Goal: Task Accomplishment & Management: Use online tool/utility

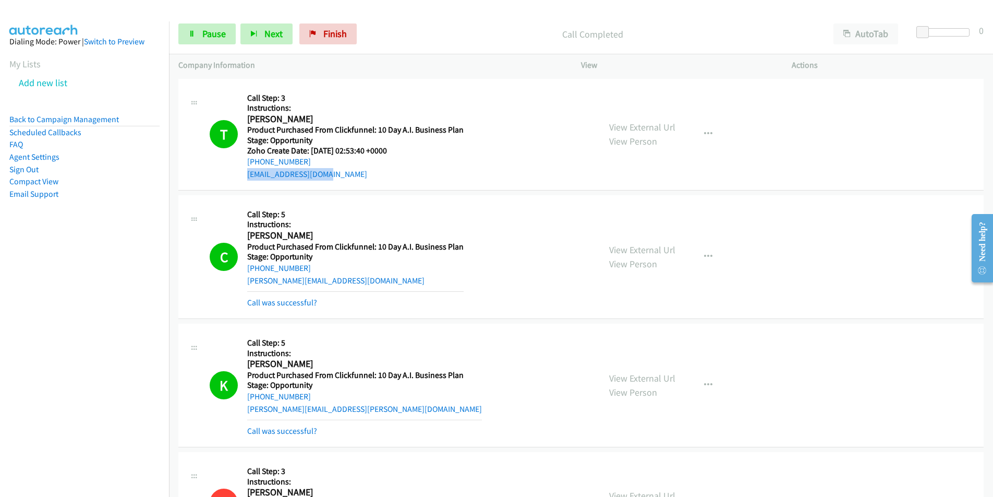
scroll to position [2166, 0]
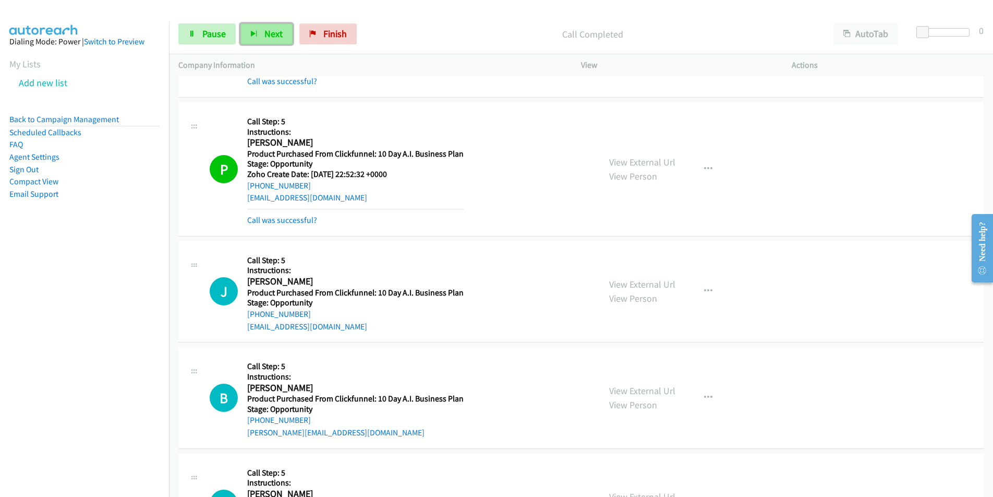
click at [270, 34] on span "Next" at bounding box center [273, 34] width 18 height 12
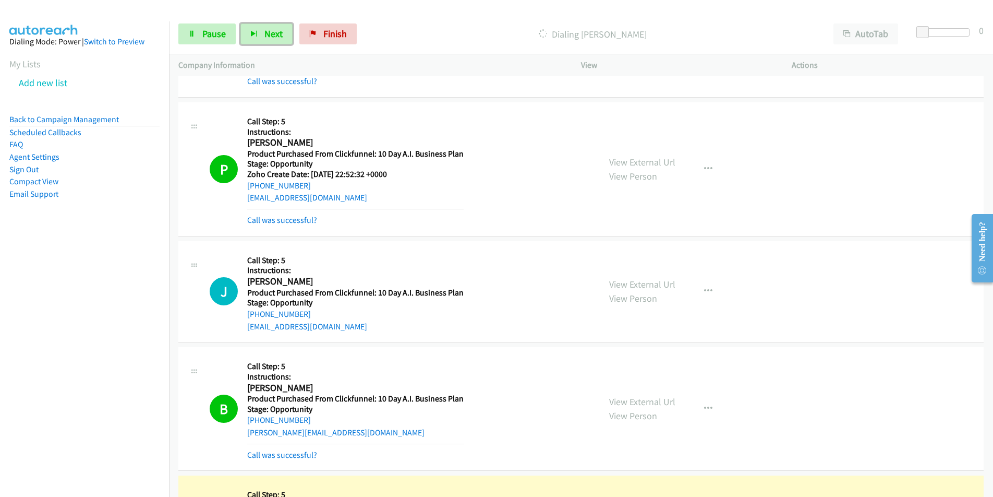
scroll to position [2527, 0]
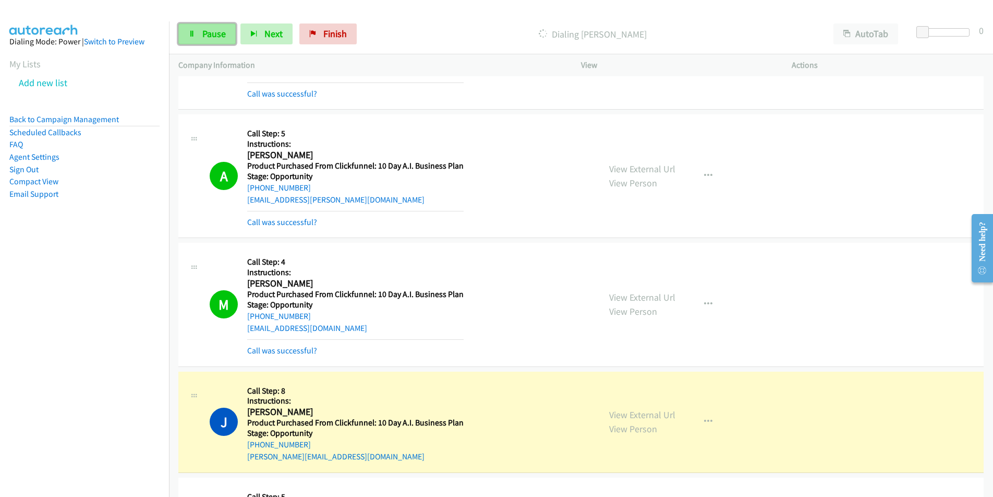
click at [211, 40] on link "Pause" at bounding box center [206, 33] width 57 height 21
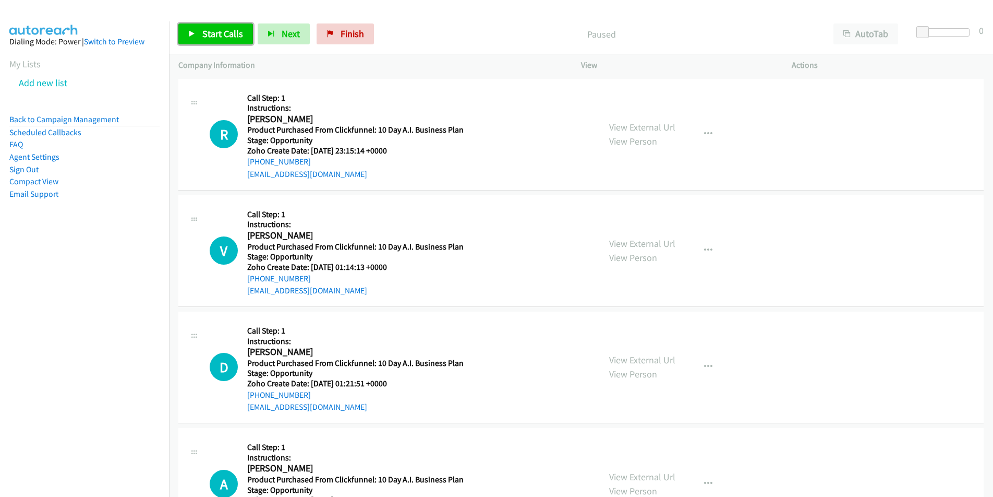
click at [221, 31] on span "Start Calls" at bounding box center [222, 34] width 41 height 12
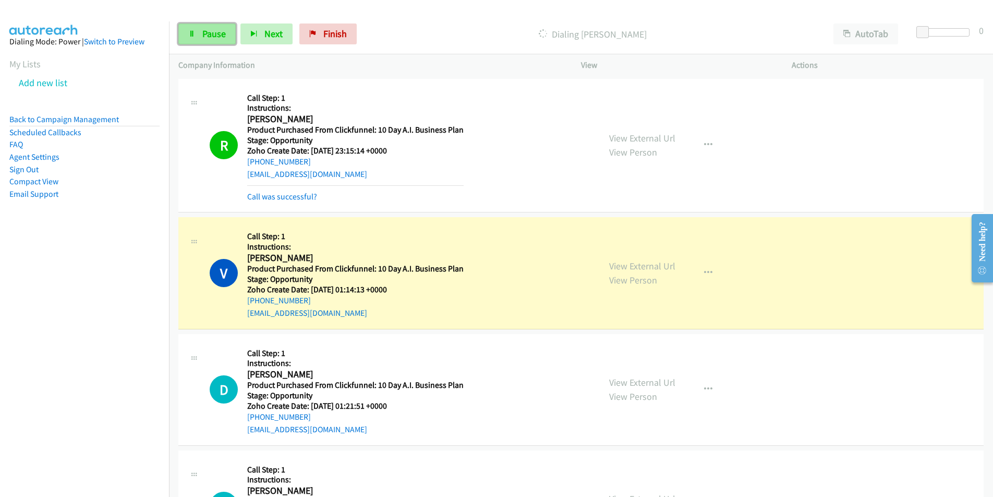
click at [197, 33] on link "Pause" at bounding box center [206, 33] width 57 height 21
